Goal: Task Accomplishment & Management: Complete application form

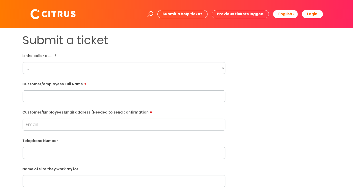
drag, startPoint x: 220, startPoint y: 65, endPoint x: 210, endPoint y: 69, distance: 11.1
click at [220, 65] on select "... Citrus Customer Citrus Employee [DEMOGRAPHIC_DATA] Supplier" at bounding box center [124, 68] width 203 height 12
select select "Citrus Employee"
click at [23, 62] on select "... Citrus Customer Citrus Employee [DEMOGRAPHIC_DATA] Supplier" at bounding box center [124, 68] width 203 height 12
click at [308, 96] on div "Submit a ticket Is the caller a ......? ... Citrus Customer Citrus Employee [DE…" at bounding box center [177, 181] width 316 height 296
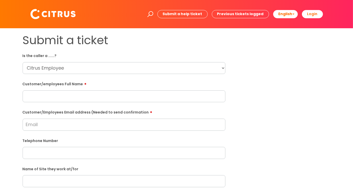
click at [127, 95] on input "text" at bounding box center [124, 96] width 203 height 12
type input "[PERSON_NAME]"
click at [307, 102] on div "Submit a ticket Is the caller a ......? ... Citrus Customer Citrus Employee [DE…" at bounding box center [177, 181] width 316 height 296
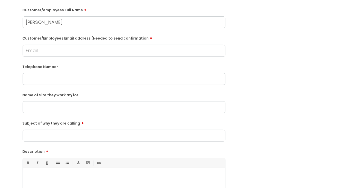
scroll to position [77, 0]
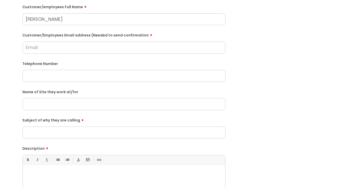
click at [117, 81] on input "text" at bounding box center [124, 76] width 203 height 12
click at [250, 92] on div "Submit a ticket Is the caller a ......? ... Citrus Customer Citrus Employee [DE…" at bounding box center [177, 104] width 316 height 296
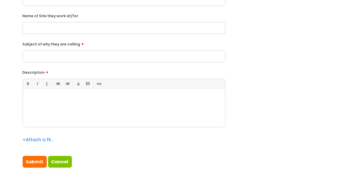
scroll to position [154, 0]
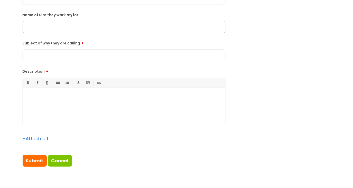
click at [85, 51] on input "Subject of why they are calling" at bounding box center [124, 56] width 203 height 12
type input "Clocking off"
click at [78, 113] on div at bounding box center [124, 108] width 203 height 35
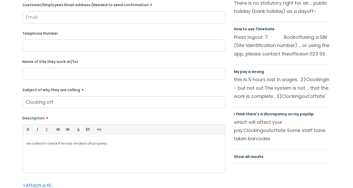
scroll to position [103, 0]
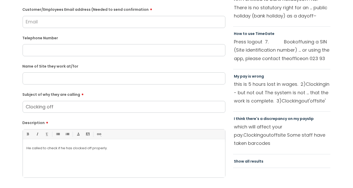
click at [42, 52] on input "text" at bounding box center [124, 50] width 203 height 12
paste input "07304048948"
type input "07304048948"
click at [18, 59] on div "Submit a ticket Is the caller a ......? ... Citrus Customer Citrus Employee [DE…" at bounding box center [176, 79] width 343 height 296
click at [52, 81] on input "text" at bounding box center [124, 78] width 203 height 12
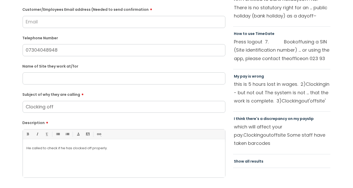
drag, startPoint x: 163, startPoint y: 92, endPoint x: 151, endPoint y: 82, distance: 15.9
click at [163, 92] on label "Subject of why they are calling" at bounding box center [124, 94] width 203 height 6
click at [163, 101] on input "Clocking off" at bounding box center [124, 107] width 203 height 12
click at [147, 78] on input "text" at bounding box center [124, 78] width 203 height 12
type input "Harverter Baisingstoke"
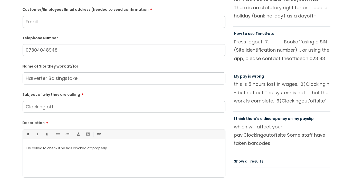
click at [159, 60] on form "Is the caller a ......? ... Citrus Customer Citrus Employee [DEMOGRAPHIC_DATA] …" at bounding box center [124, 84] width 203 height 270
click at [106, 62] on div "Name of Site they work at/for Harverter Baisingstoke" at bounding box center [124, 73] width 203 height 23
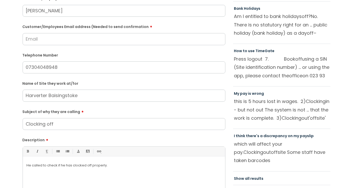
scroll to position [77, 0]
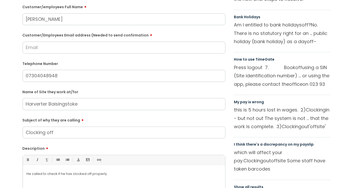
click at [102, 48] on input "Customer/Employees Email address (Needed to send confirmation" at bounding box center [124, 48] width 203 height 12
click at [125, 64] on label "Telephone Number" at bounding box center [124, 63] width 203 height 5
click at [115, 52] on input "Customer/Employees Email address (Needed to send confirmation" at bounding box center [124, 48] width 203 height 12
type input "b"
type input "[EMAIL_ADDRESS][DOMAIN_NAME]"
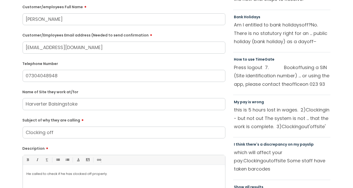
click at [89, 65] on label "Telephone Number" at bounding box center [124, 63] width 203 height 5
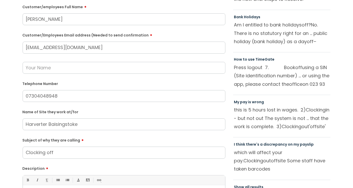
click at [89, 68] on input "text" at bounding box center [124, 68] width 203 height 12
type input "[PERSON_NAME]"
click at [80, 82] on label "Telephone Number" at bounding box center [124, 83] width 203 height 5
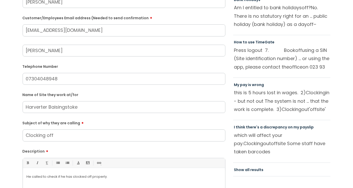
scroll to position [103, 0]
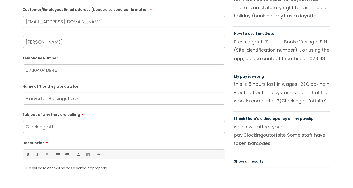
click at [56, 98] on input "Harverter Baisingstoke" at bounding box center [124, 99] width 203 height 12
click at [93, 107] on form "Is the caller a ......? ... Citrus Customer Citrus Employee [DEMOGRAPHIC_DATA] …" at bounding box center [124, 94] width 203 height 290
click at [41, 99] on input "Harverter Basingstoke" at bounding box center [124, 99] width 203 height 12
type input "Harvester Basingstoke"
click at [117, 109] on form "Is the caller a ......? ... Citrus Customer Citrus Employee [DEMOGRAPHIC_DATA] …" at bounding box center [124, 94] width 203 height 290
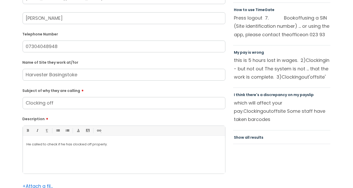
scroll to position [154, 0]
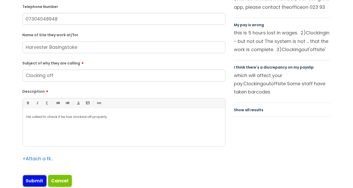
click at [34, 183] on input "Submit" at bounding box center [35, 181] width 24 height 12
type input "Please Wait..."
